Goal: Feedback & Contribution: Leave review/rating

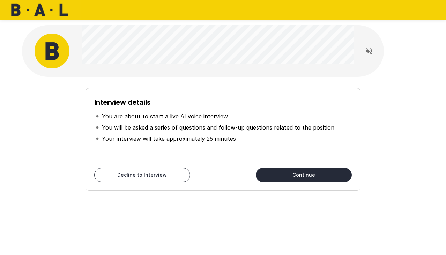
click at [283, 173] on button "Continue" at bounding box center [304, 175] width 96 height 14
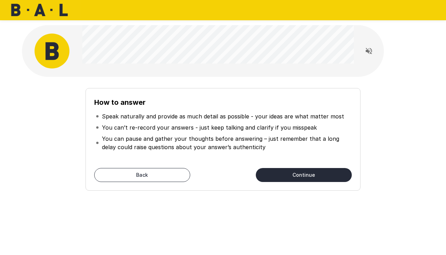
click at [276, 174] on button "Continue" at bounding box center [304, 175] width 96 height 14
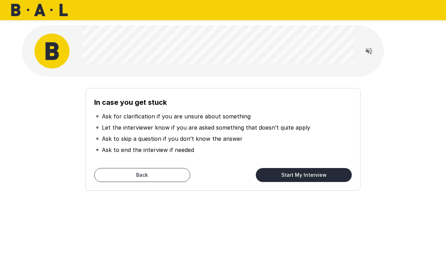
click at [279, 174] on button "Start My Interview" at bounding box center [304, 175] width 96 height 14
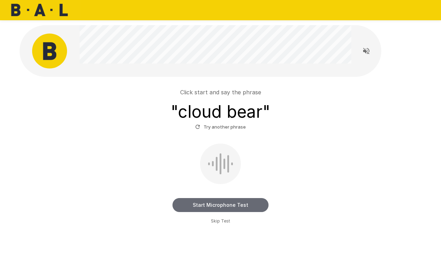
click at [223, 203] on button "Start Microphone Test" at bounding box center [220, 205] width 96 height 14
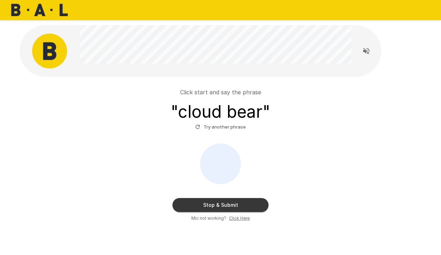
drag, startPoint x: 230, startPoint y: 212, endPoint x: 224, endPoint y: 205, distance: 9.4
click at [227, 209] on div "Stop & Submit Mic not working? Click Here" at bounding box center [220, 182] width 397 height 78
click at [224, 205] on button "Stop & Submit" at bounding box center [220, 205] width 96 height 14
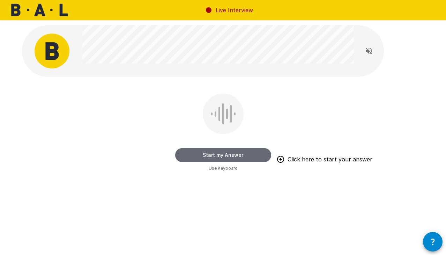
click at [220, 154] on button "Start my Answer" at bounding box center [223, 155] width 96 height 14
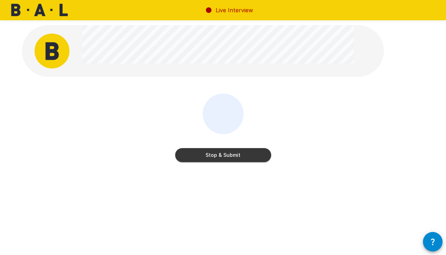
click at [226, 155] on button "Stop & Submit" at bounding box center [223, 155] width 96 height 14
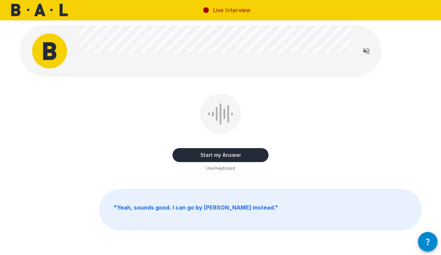
click at [215, 157] on button "Start my Answer" at bounding box center [220, 155] width 96 height 14
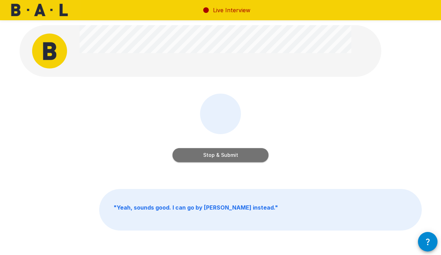
click at [228, 153] on button "Stop & Submit" at bounding box center [220, 155] width 96 height 14
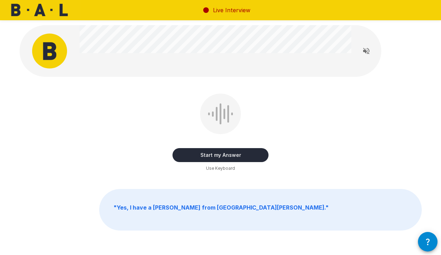
click at [231, 154] on button "Start my Answer" at bounding box center [220, 155] width 96 height 14
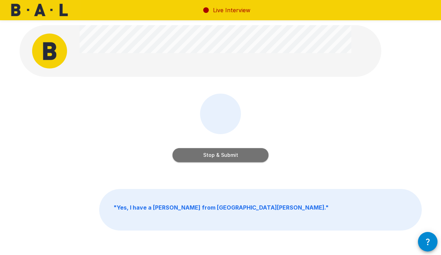
click at [220, 154] on button "Stop & Submit" at bounding box center [220, 155] width 96 height 14
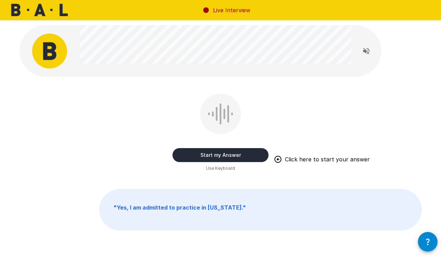
click at [221, 155] on button "Start my Answer" at bounding box center [220, 155] width 96 height 14
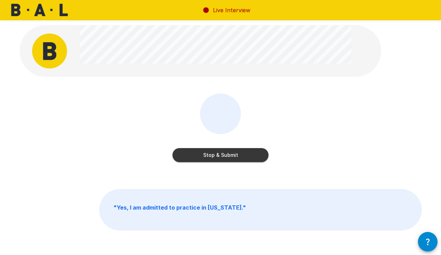
click at [213, 154] on button "Stop & Submit" at bounding box center [220, 155] width 96 height 14
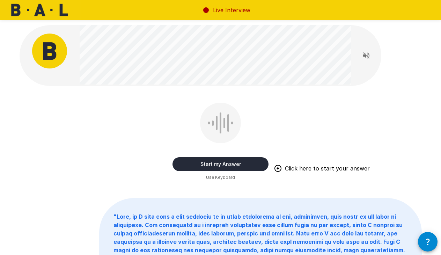
click at [209, 165] on button "Start my Answer" at bounding box center [220, 164] width 96 height 14
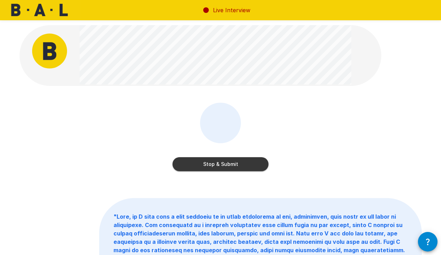
click at [220, 161] on button "Stop & Submit" at bounding box center [220, 164] width 96 height 14
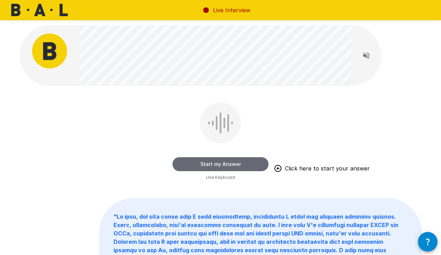
click at [226, 164] on button "Start my Answer" at bounding box center [220, 164] width 96 height 14
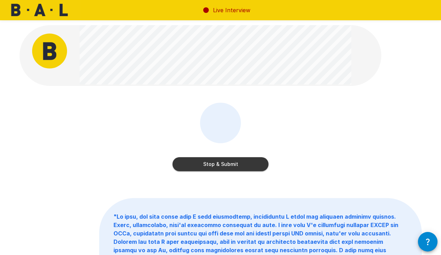
click at [218, 165] on button "Stop & Submit" at bounding box center [220, 164] width 96 height 14
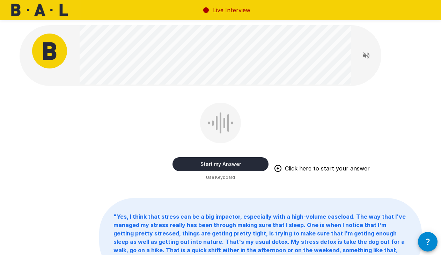
click at [220, 163] on button "Start my Answer" at bounding box center [220, 164] width 96 height 14
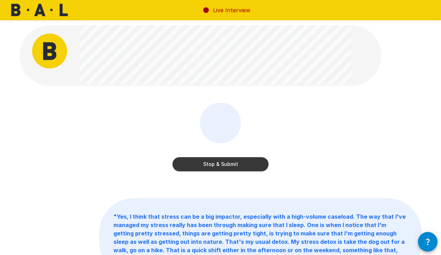
click at [225, 168] on button "Stop & Submit" at bounding box center [220, 164] width 96 height 14
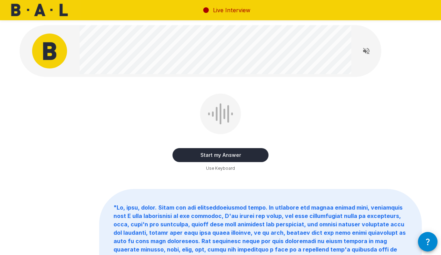
click at [217, 156] on button "Start my Answer" at bounding box center [220, 155] width 96 height 14
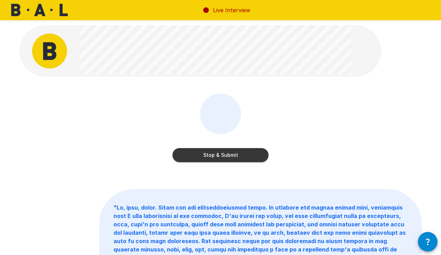
click at [243, 156] on button "Stop & Submit" at bounding box center [220, 155] width 96 height 14
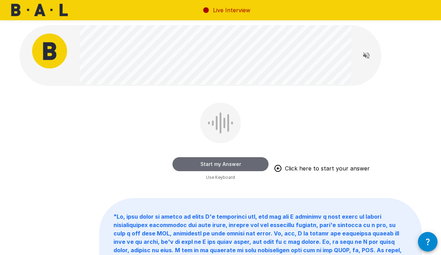
click at [224, 164] on button "Start my Answer" at bounding box center [220, 164] width 96 height 14
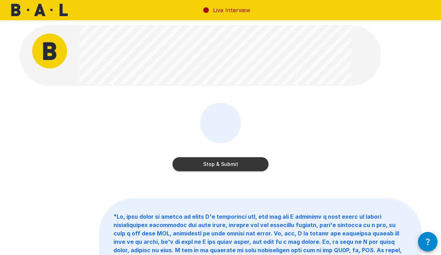
click at [231, 166] on button "Stop & Submit" at bounding box center [220, 164] width 96 height 14
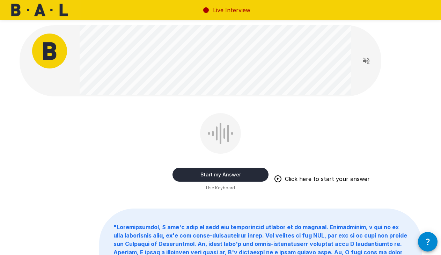
click at [224, 175] on button "Start my Answer" at bounding box center [220, 175] width 96 height 14
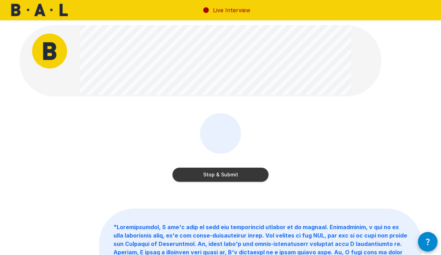
click at [238, 171] on button "Stop & Submit" at bounding box center [220, 175] width 96 height 14
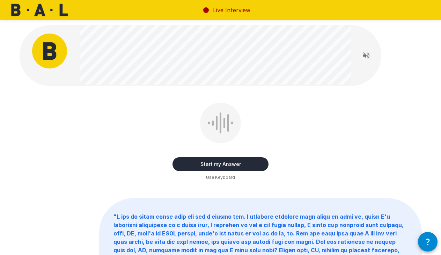
click at [241, 164] on button "Start my Answer" at bounding box center [220, 164] width 96 height 14
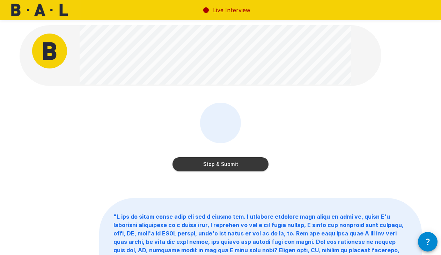
click at [213, 163] on button "Stop & Submit" at bounding box center [220, 164] width 96 height 14
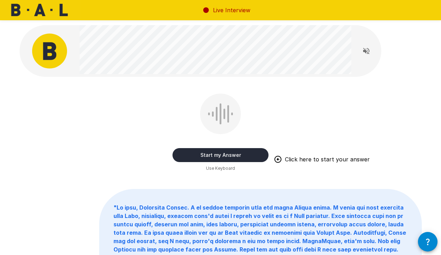
click at [224, 154] on button "Start my Answer" at bounding box center [220, 155] width 96 height 14
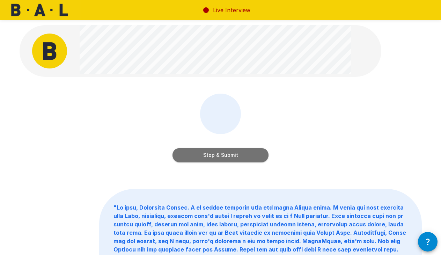
click at [202, 155] on button "Stop & Submit" at bounding box center [220, 155] width 96 height 14
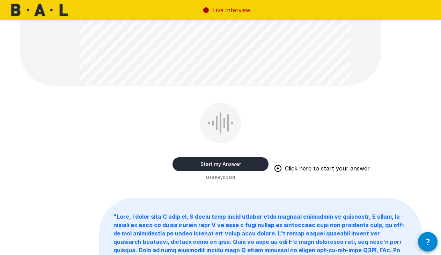
scroll to position [70, 0]
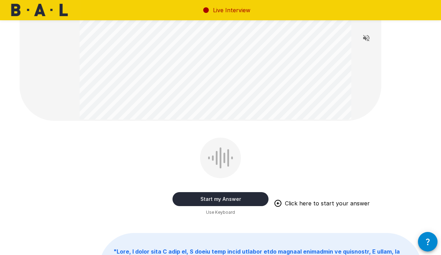
click at [234, 198] on button "Start my Answer" at bounding box center [220, 199] width 96 height 14
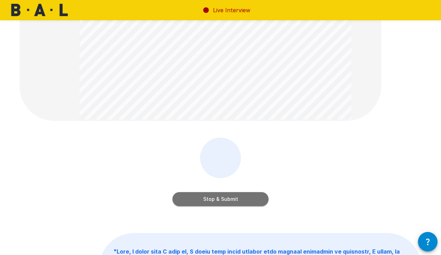
click at [230, 196] on button "Stop & Submit" at bounding box center [220, 199] width 96 height 14
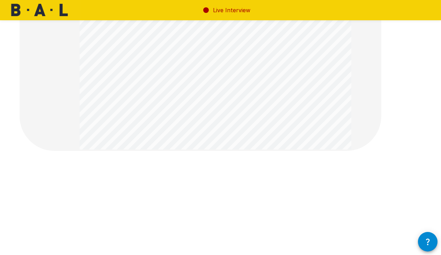
scroll to position [105, 0]
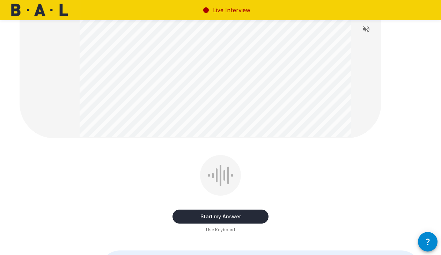
click at [227, 219] on button "Start my Answer" at bounding box center [220, 216] width 96 height 14
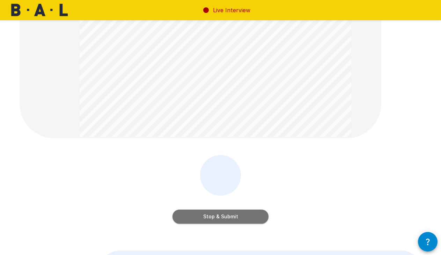
click at [222, 216] on button "Stop & Submit" at bounding box center [220, 216] width 96 height 14
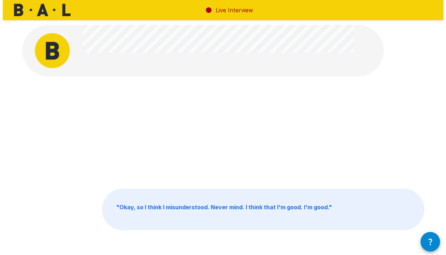
scroll to position [0, 0]
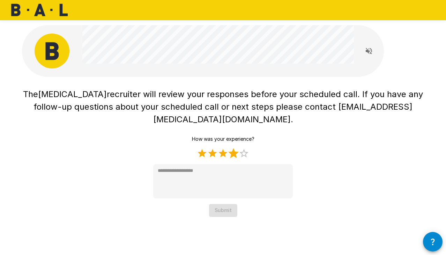
click at [237, 148] on label "4 Stars" at bounding box center [233, 153] width 10 height 10
type textarea "*"
click at [225, 204] on button "Submit" at bounding box center [223, 210] width 28 height 13
